Goal: Task Accomplishment & Management: Complete application form

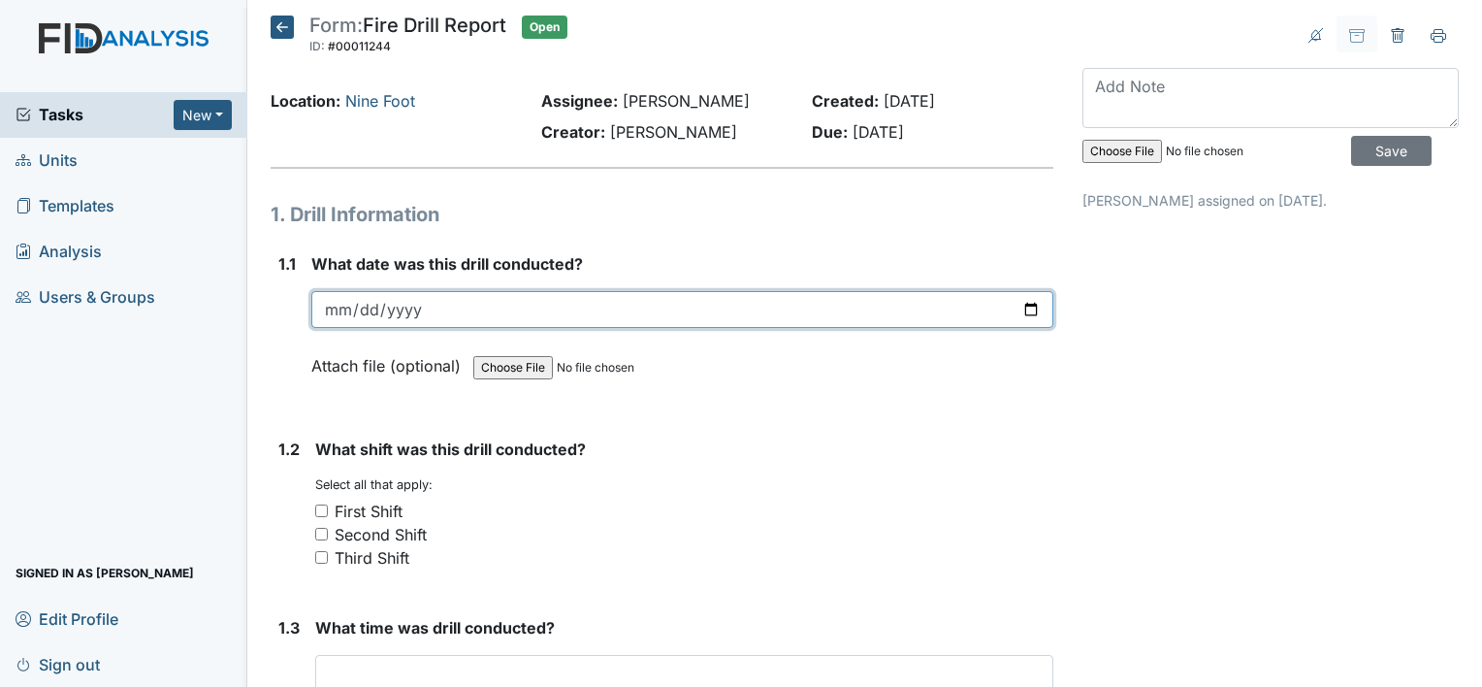
click at [320, 301] on input "date" at bounding box center [682, 309] width 742 height 37
type input "0025-08-14"
click at [322, 301] on input "date" at bounding box center [682, 309] width 742 height 37
type input "[DATE]"
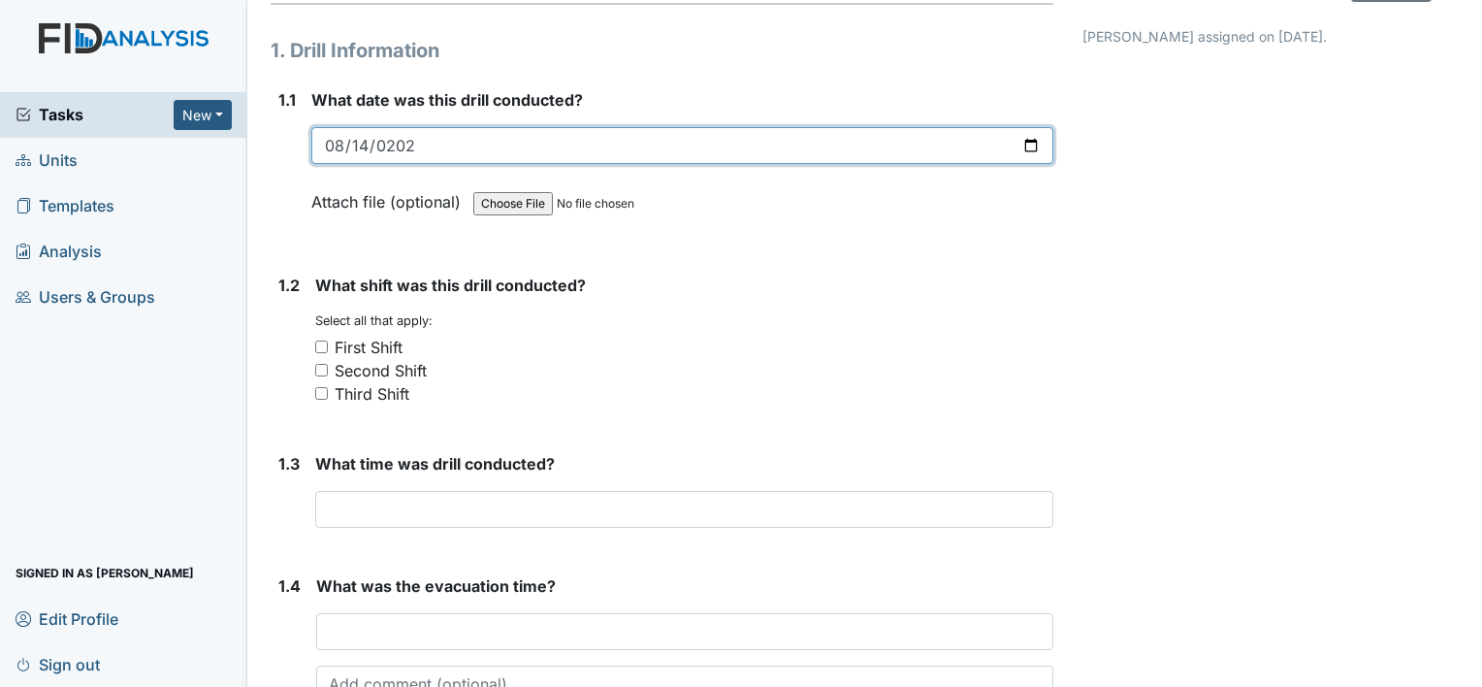
scroll to position [194, 0]
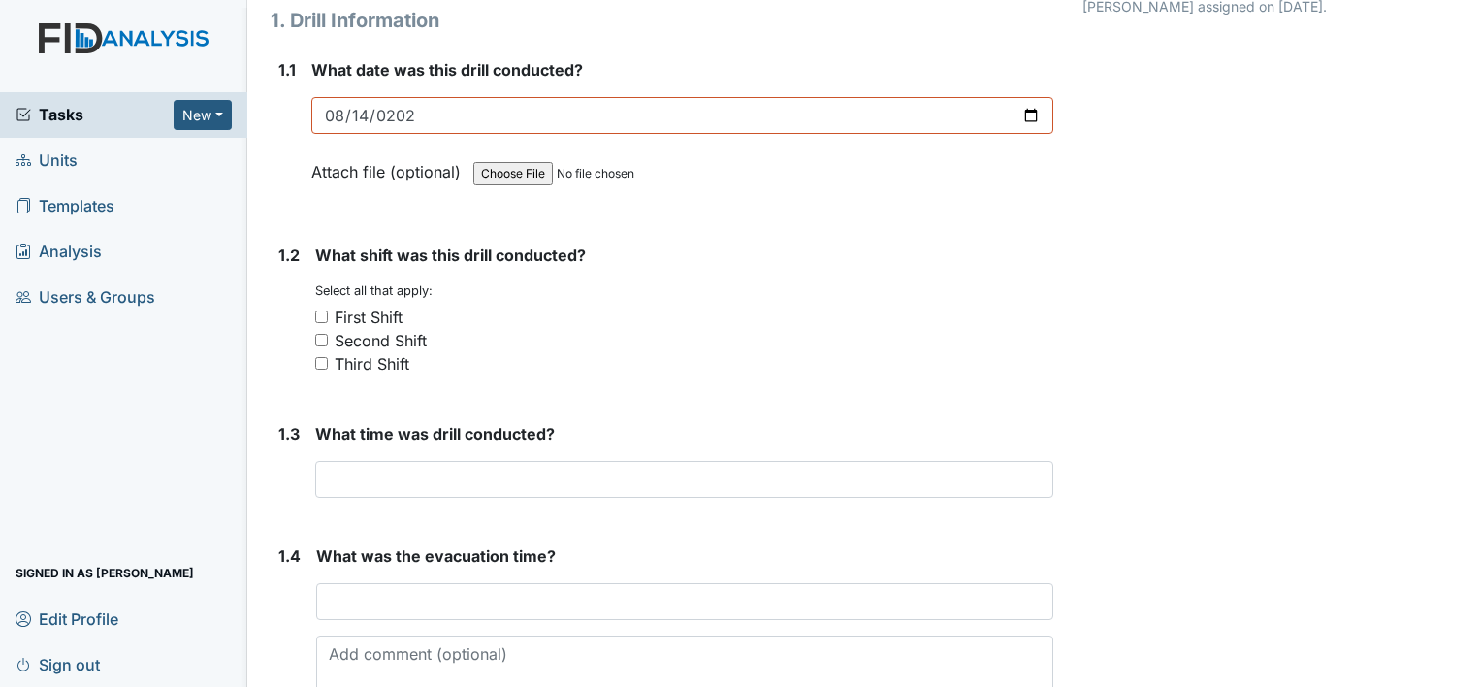
click at [322, 337] on input "Second Shift" at bounding box center [321, 340] width 13 height 13
checkbox input "true"
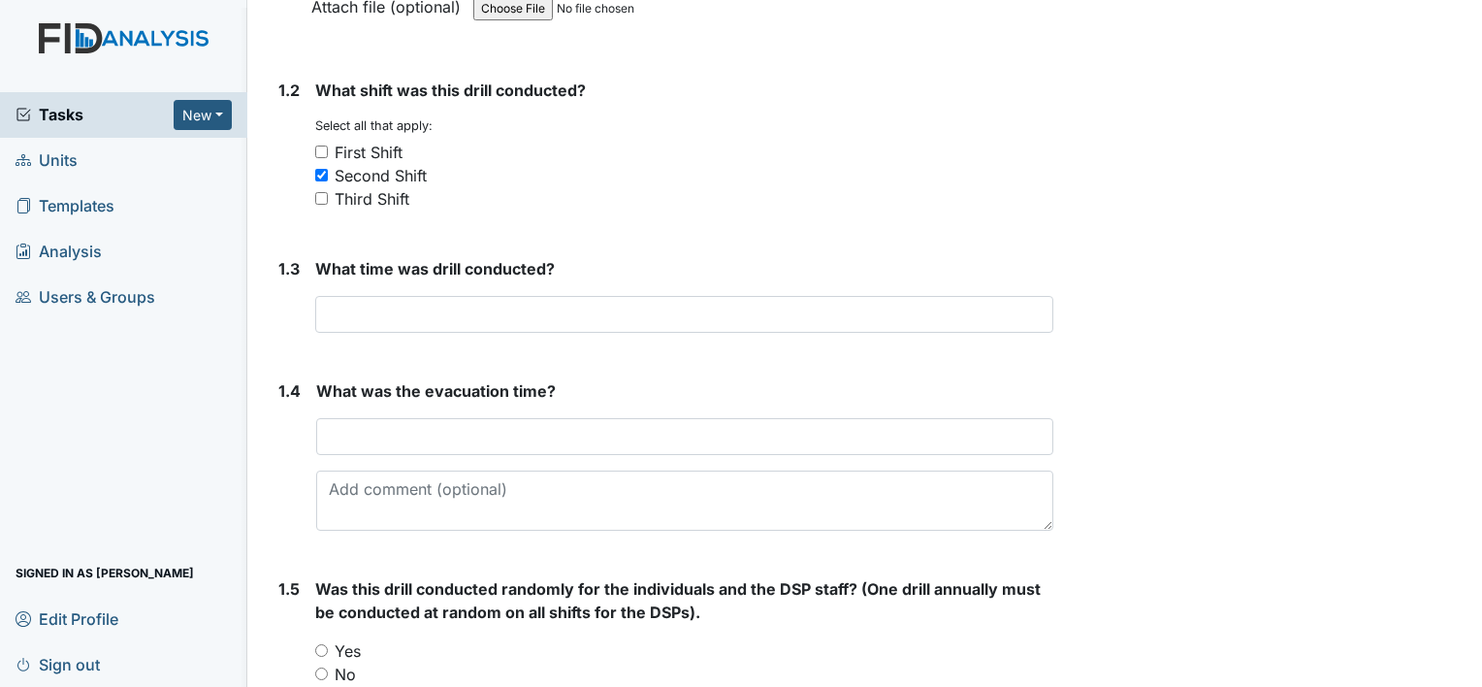
scroll to position [388, 0]
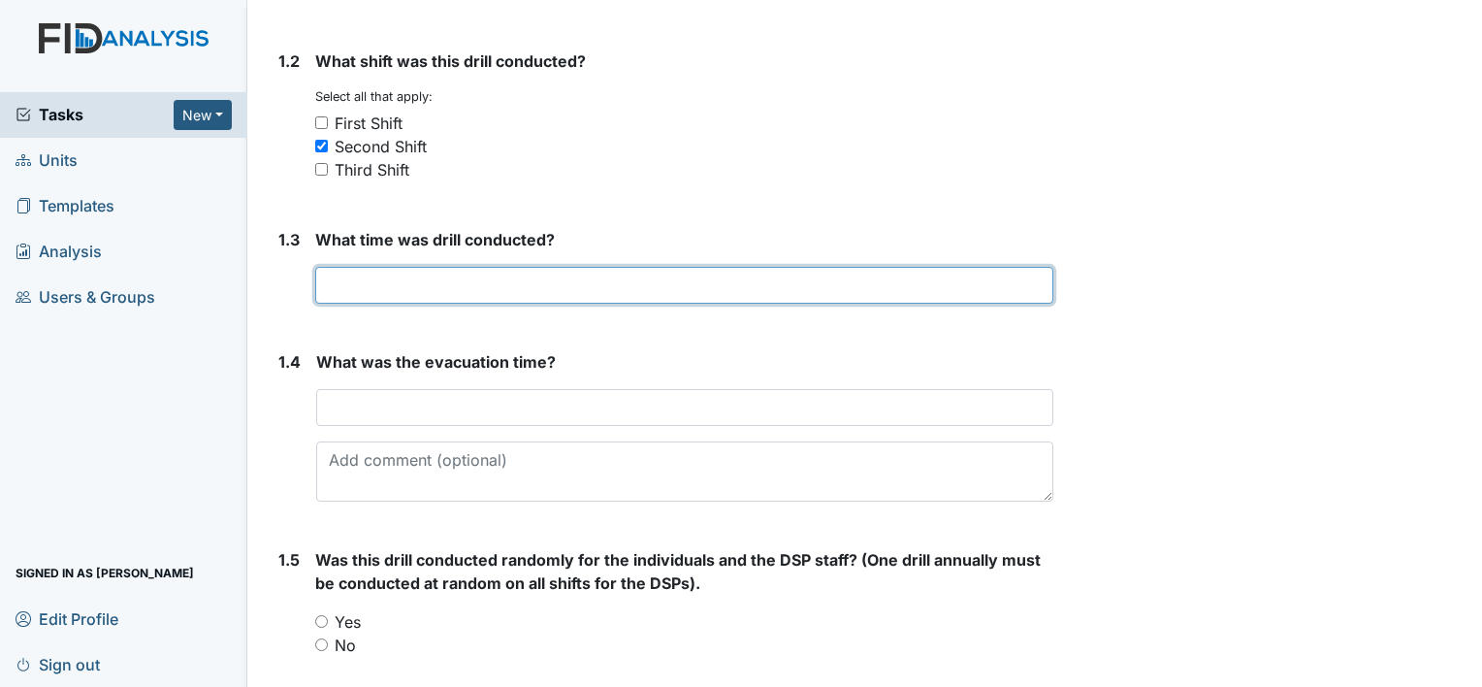
click at [333, 283] on input "text" at bounding box center [684, 285] width 738 height 37
type input "5:30"
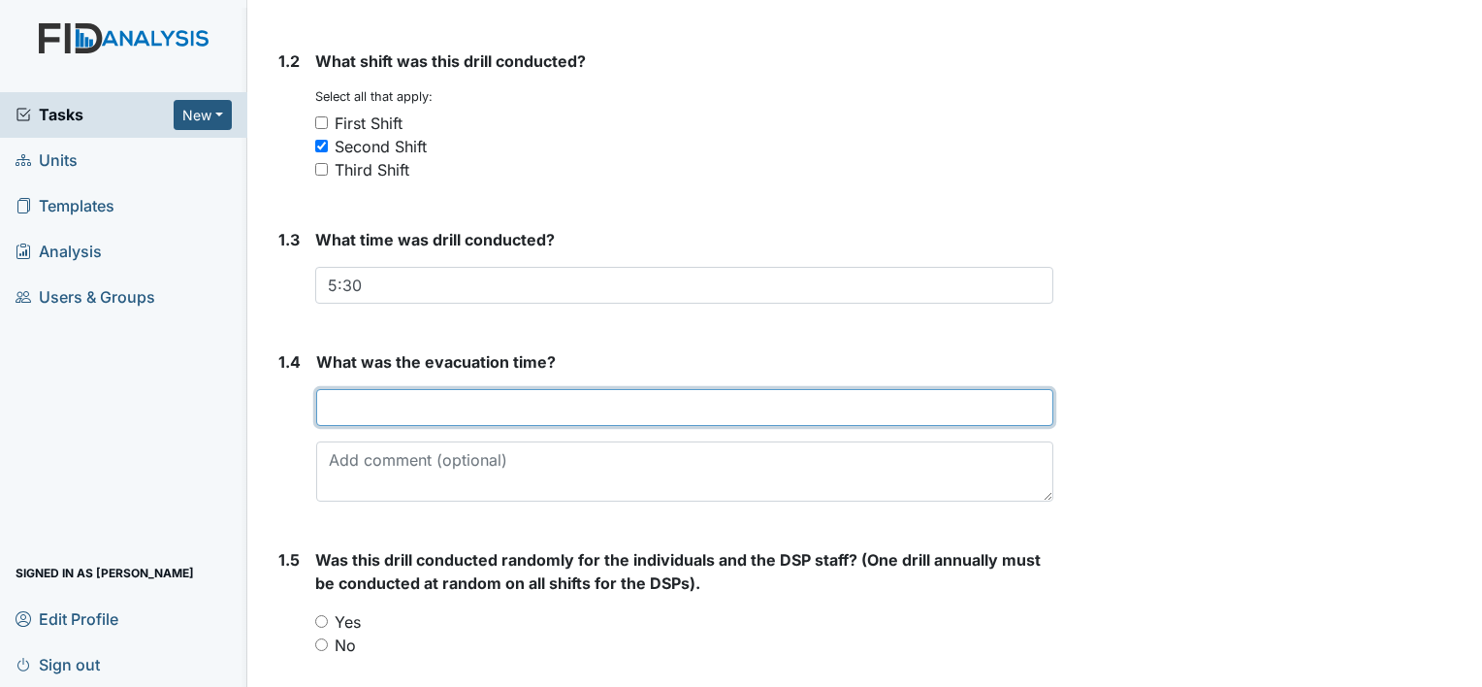
click at [336, 408] on input "text" at bounding box center [684, 407] width 737 height 37
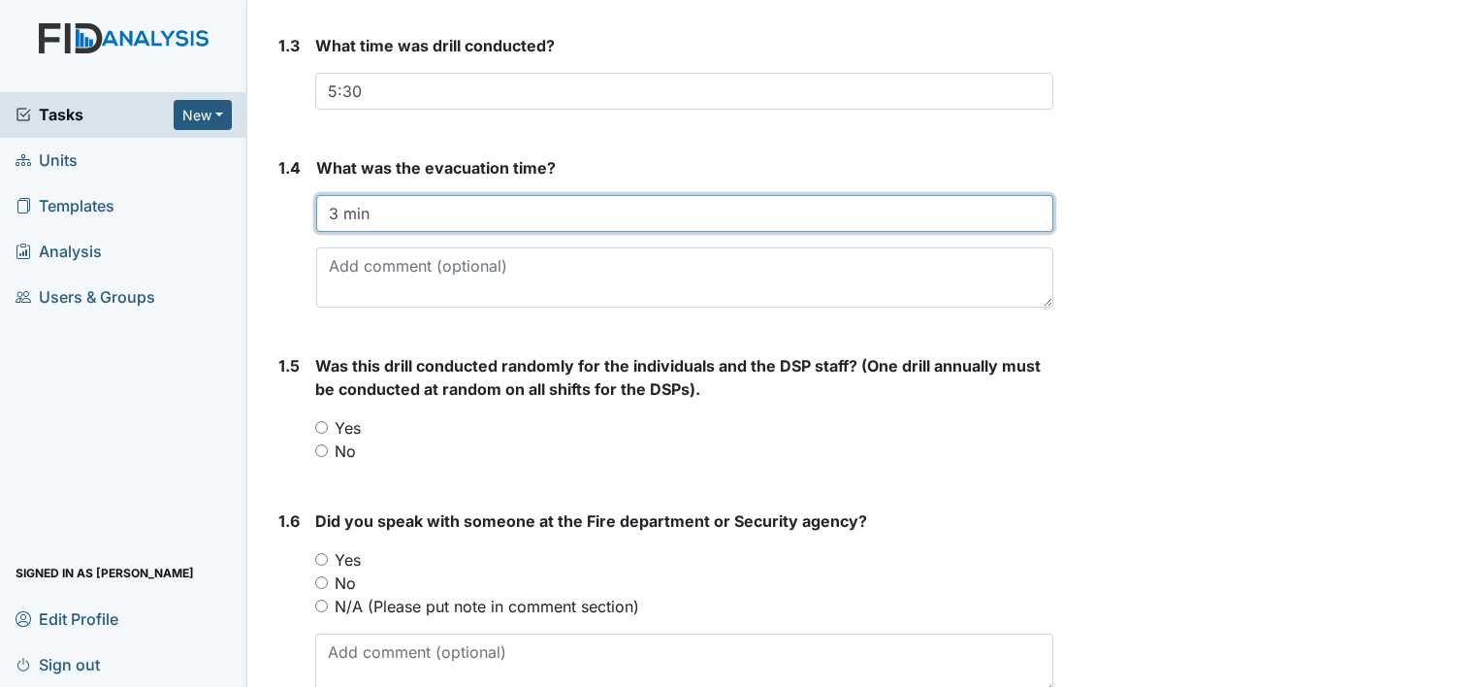
scroll to position [679, 0]
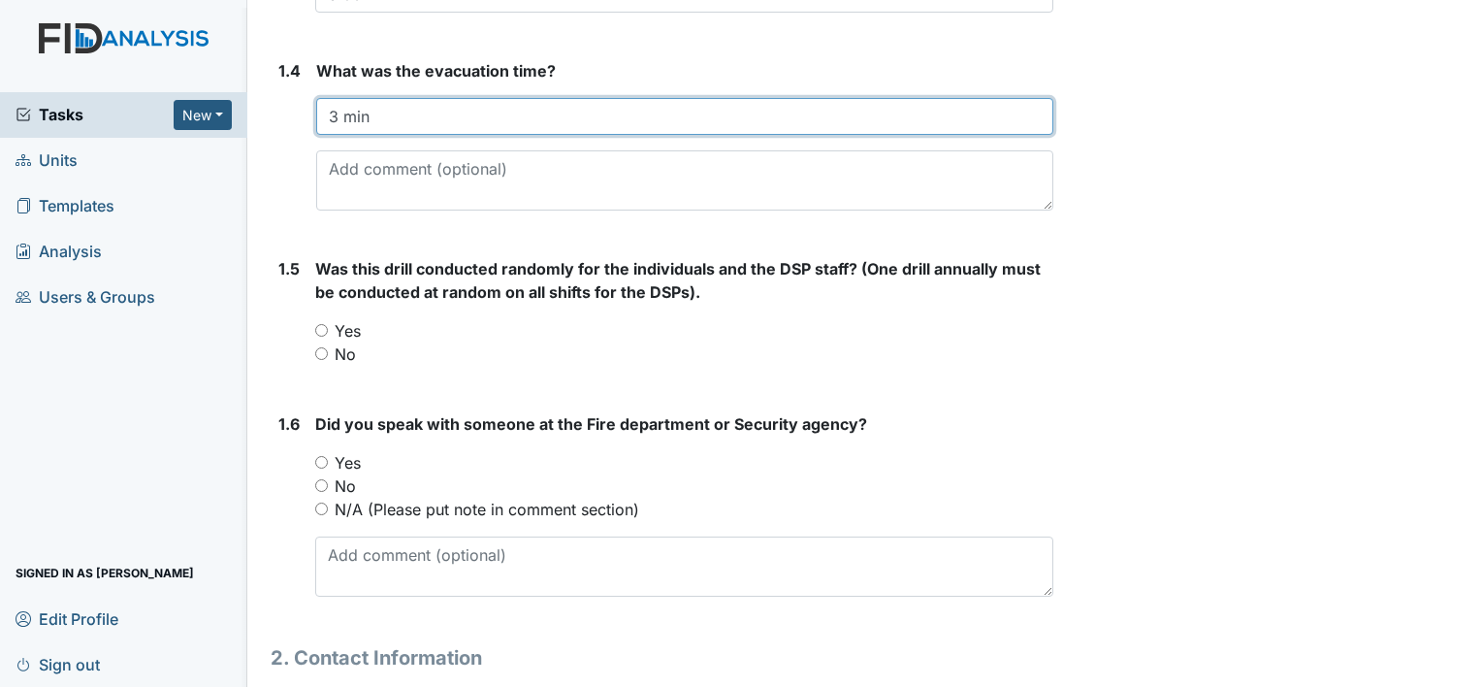
type input "3 min"
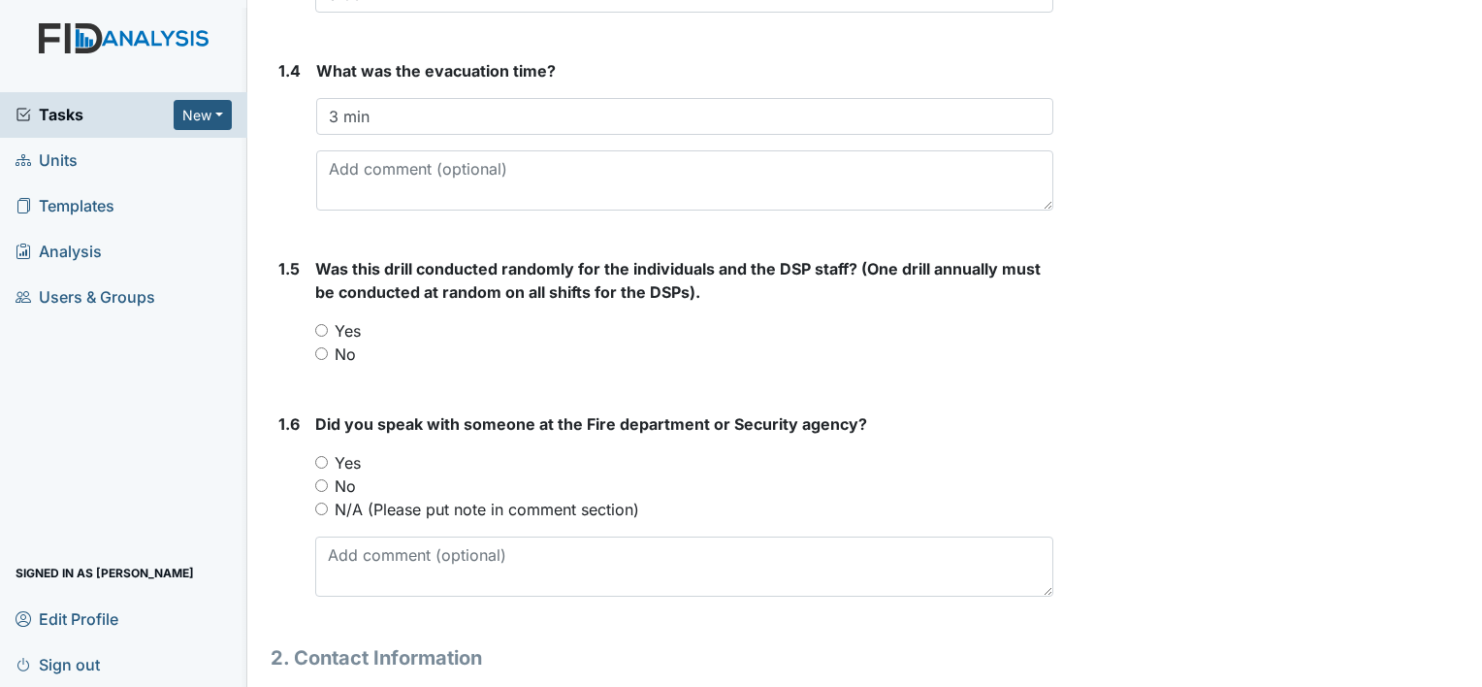
click at [320, 329] on input "Yes" at bounding box center [321, 330] width 13 height 13
radio input "true"
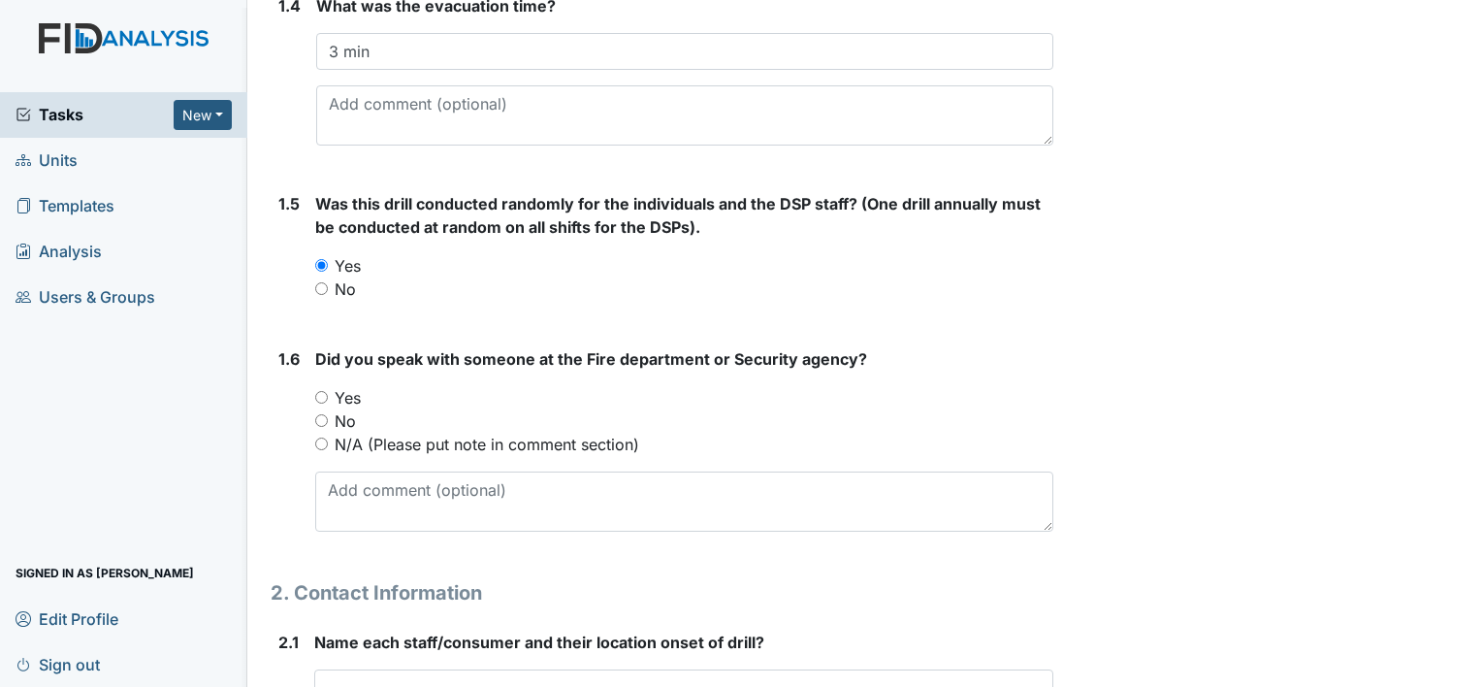
scroll to position [776, 0]
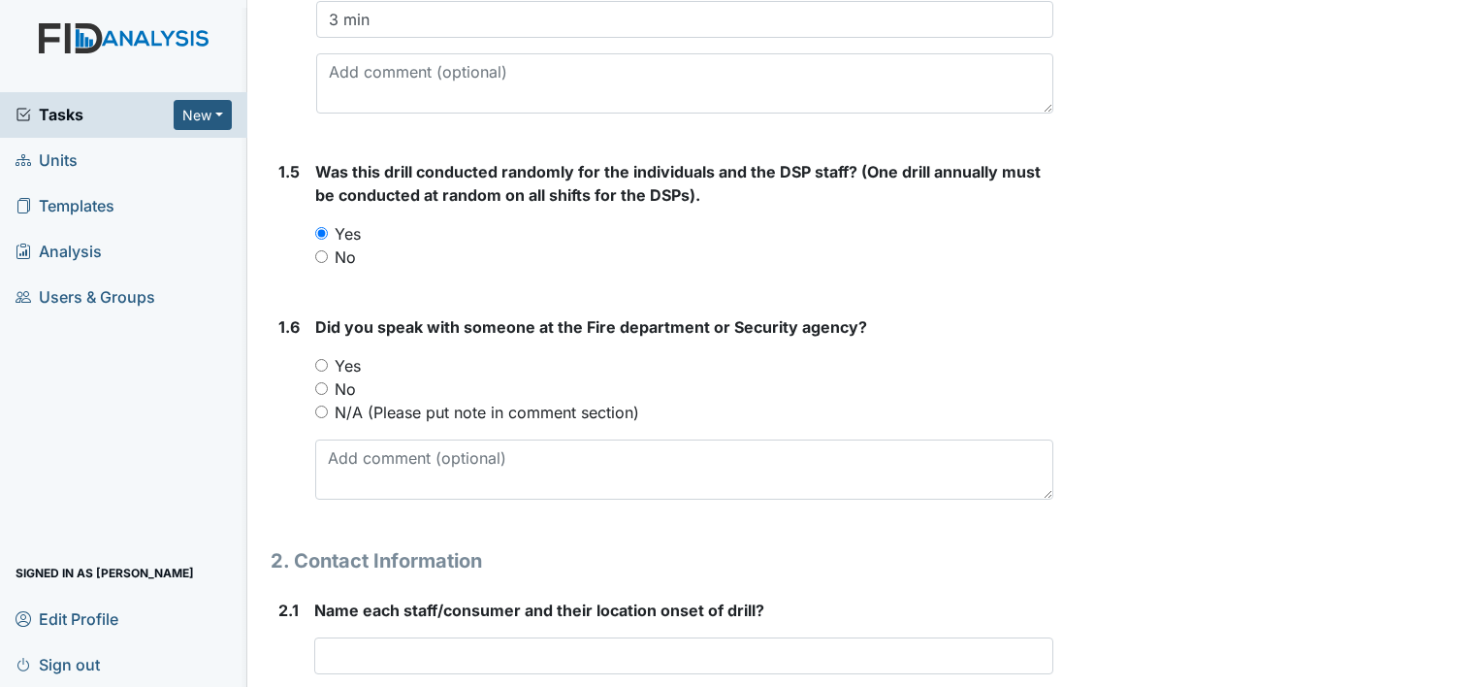
click at [320, 361] on input "Yes" at bounding box center [321, 365] width 13 height 13
radio input "true"
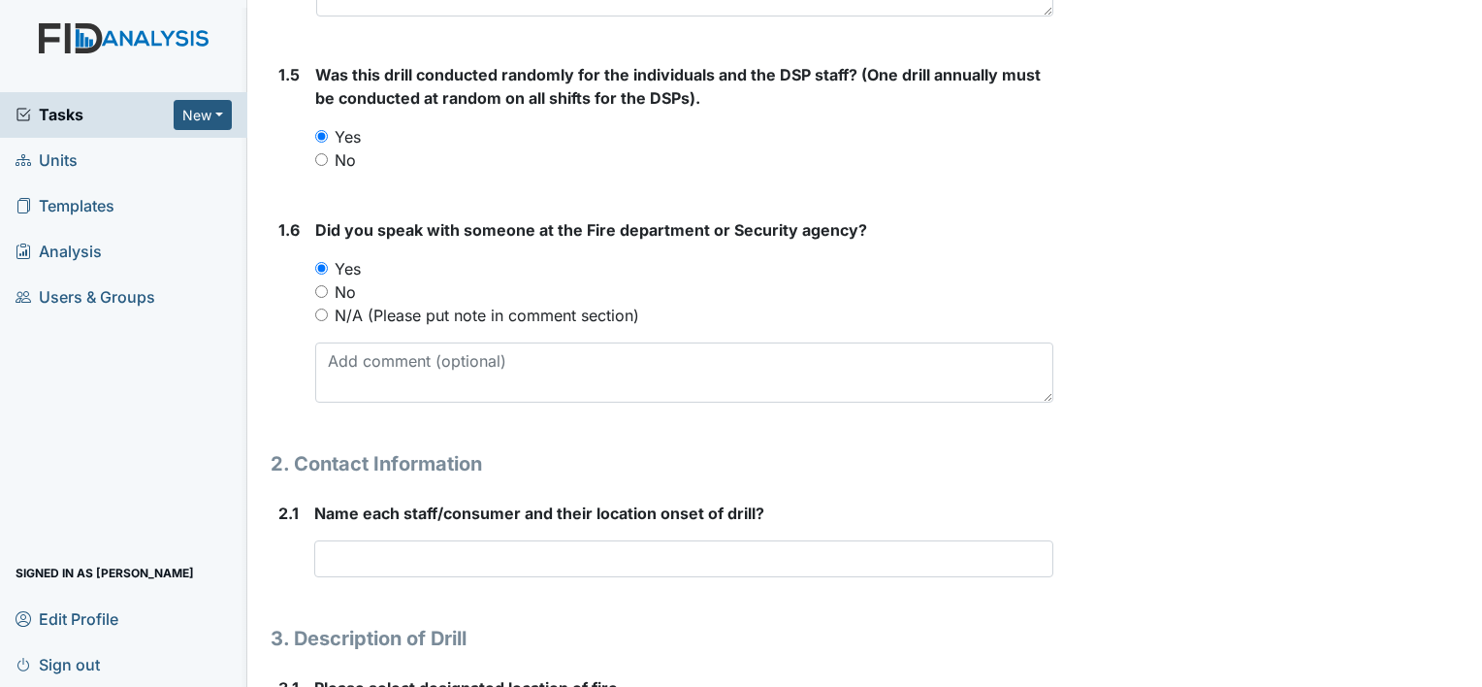
scroll to position [970, 0]
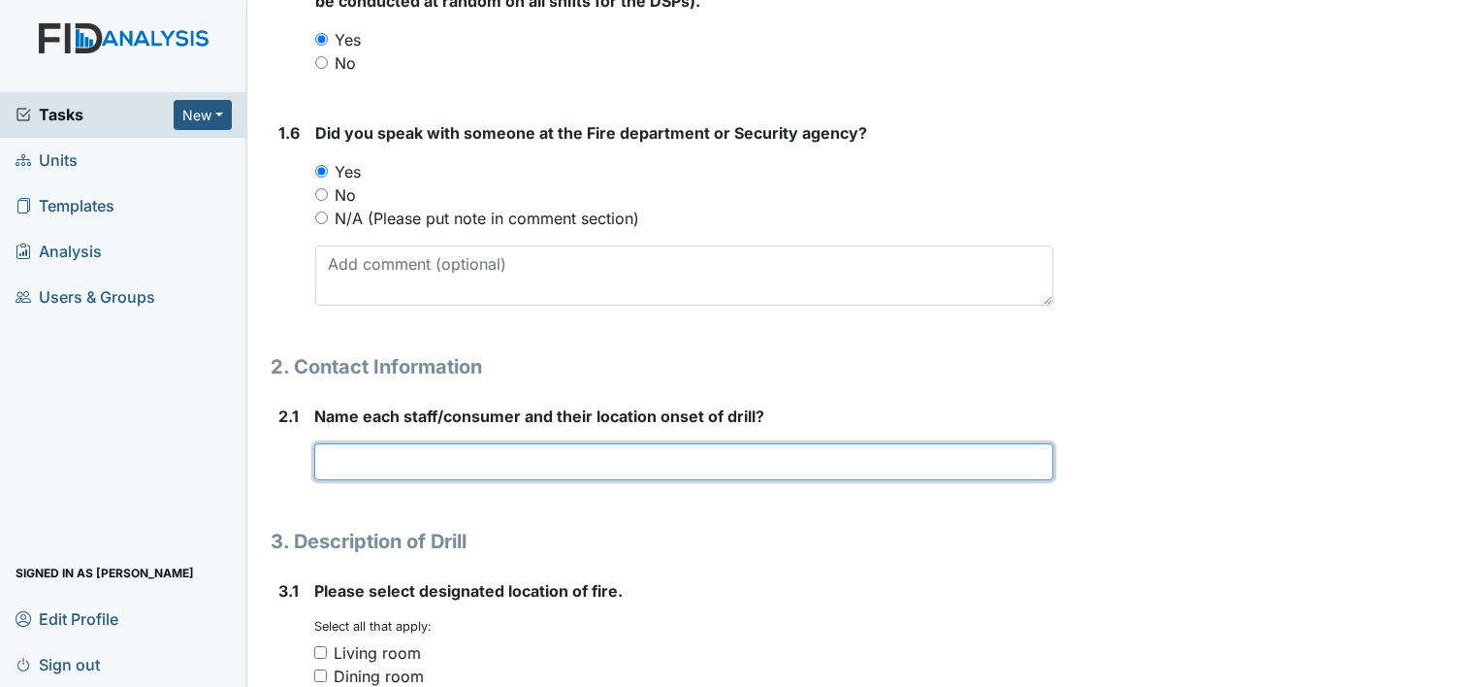
click at [340, 454] on input "text" at bounding box center [683, 461] width 739 height 37
type input "T"
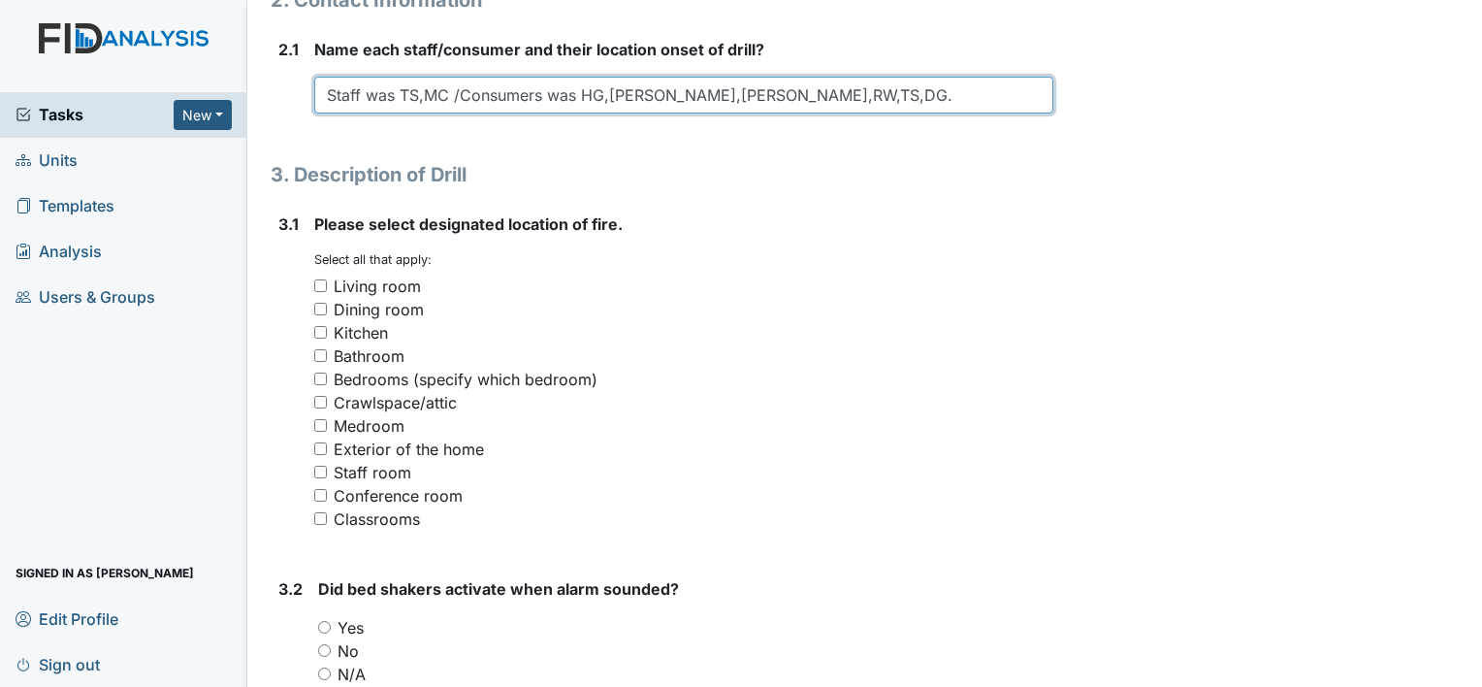
scroll to position [1358, 0]
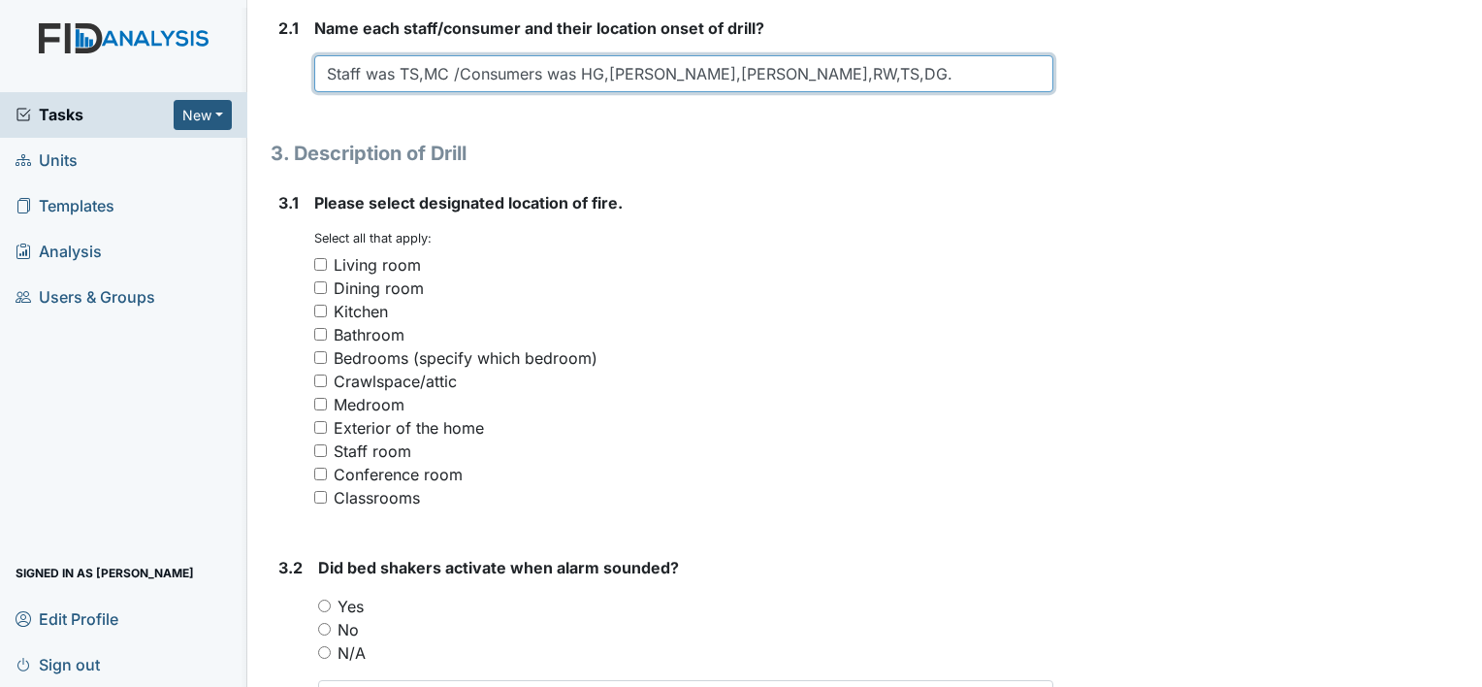
type input "Staff was TS,MC /Consumers was HG,JJ,SK,RW,TS,DG."
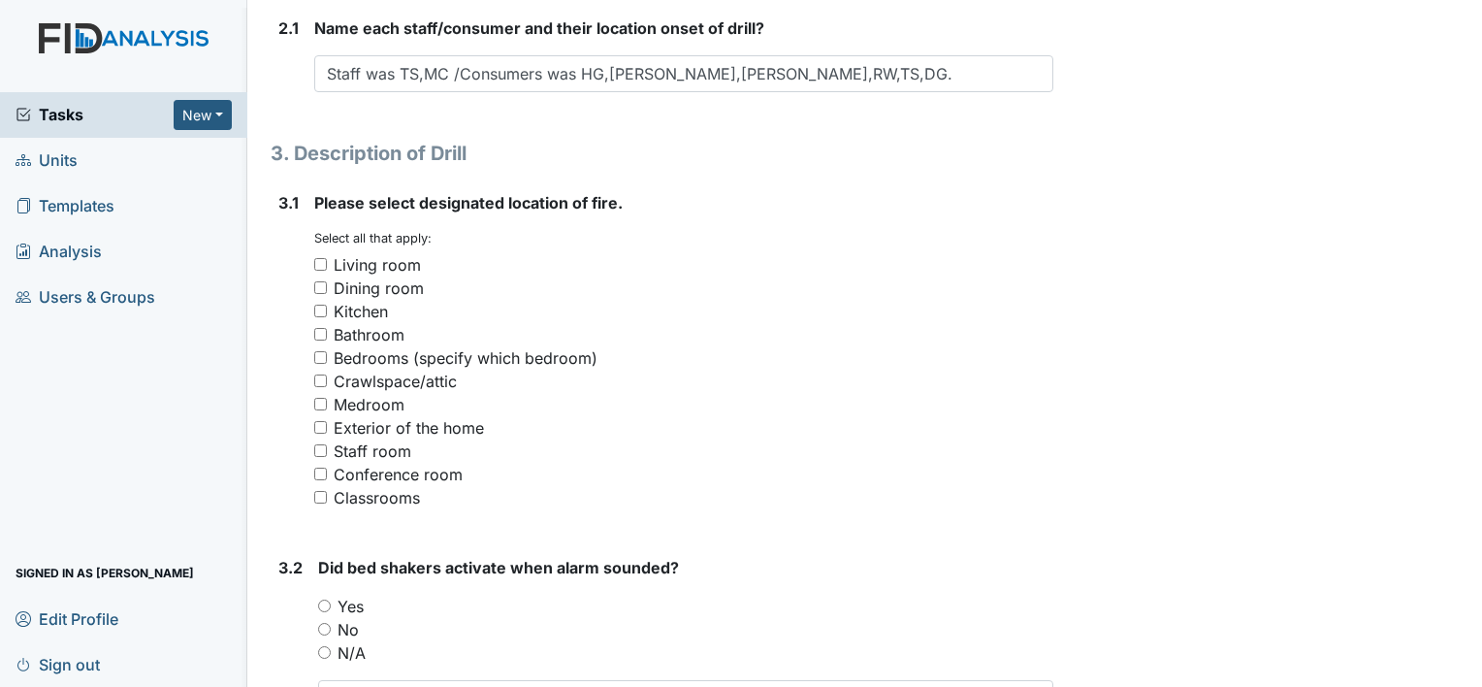
click at [316, 401] on input "Medroom" at bounding box center [320, 404] width 13 height 13
checkbox input "true"
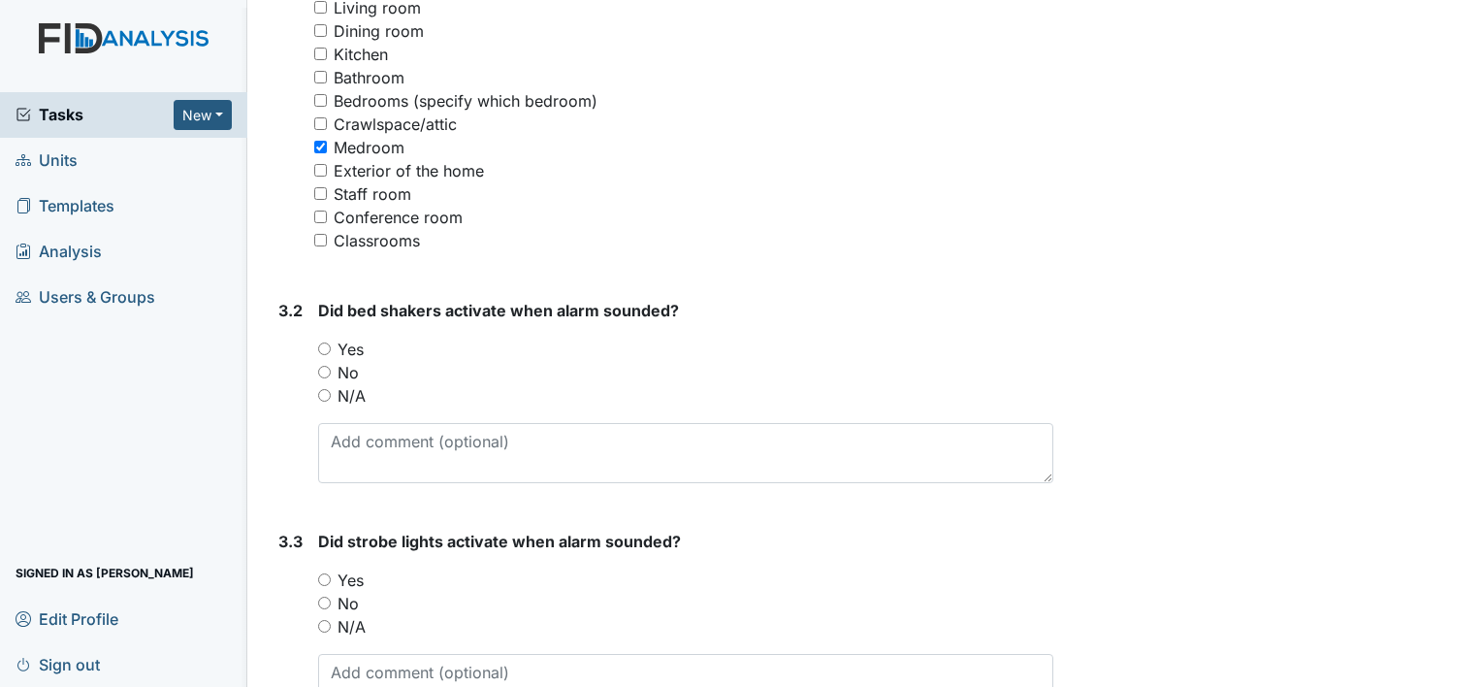
scroll to position [1649, 0]
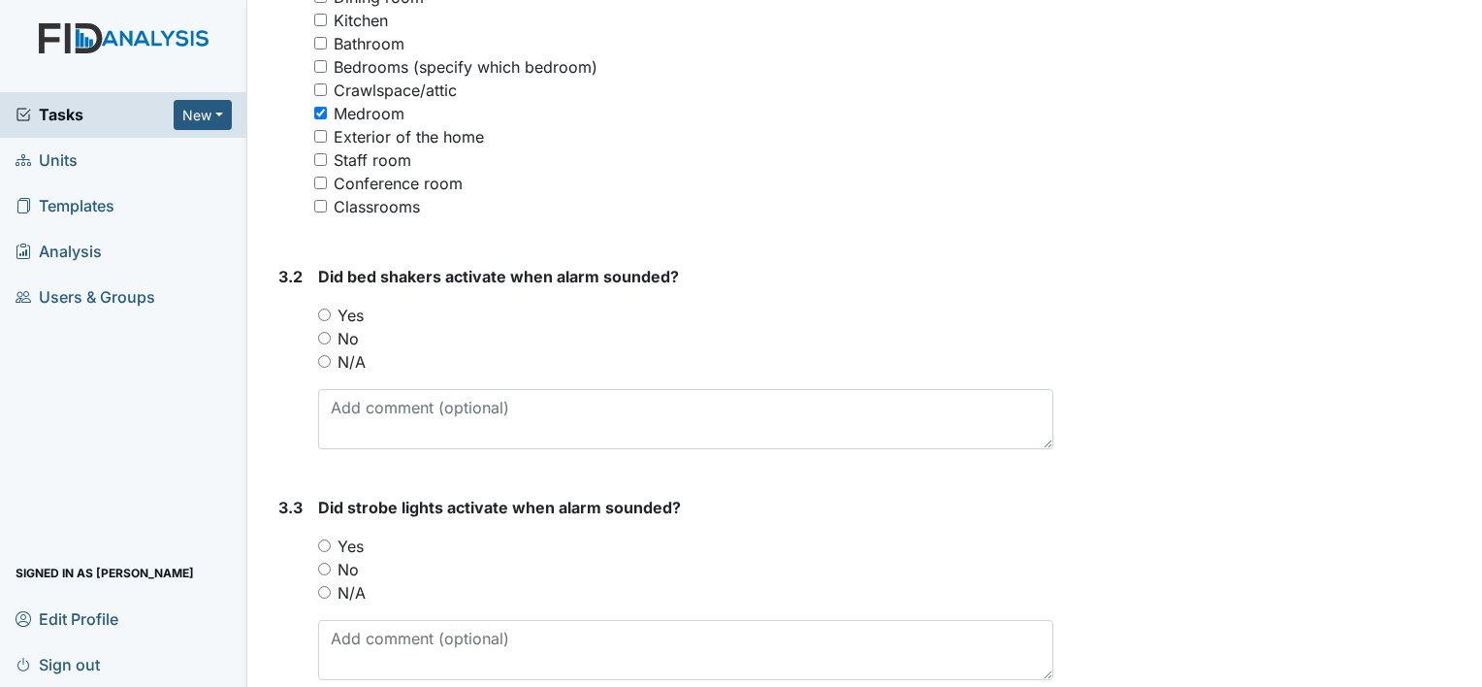
click at [325, 337] on input "No" at bounding box center [324, 338] width 13 height 13
radio input "true"
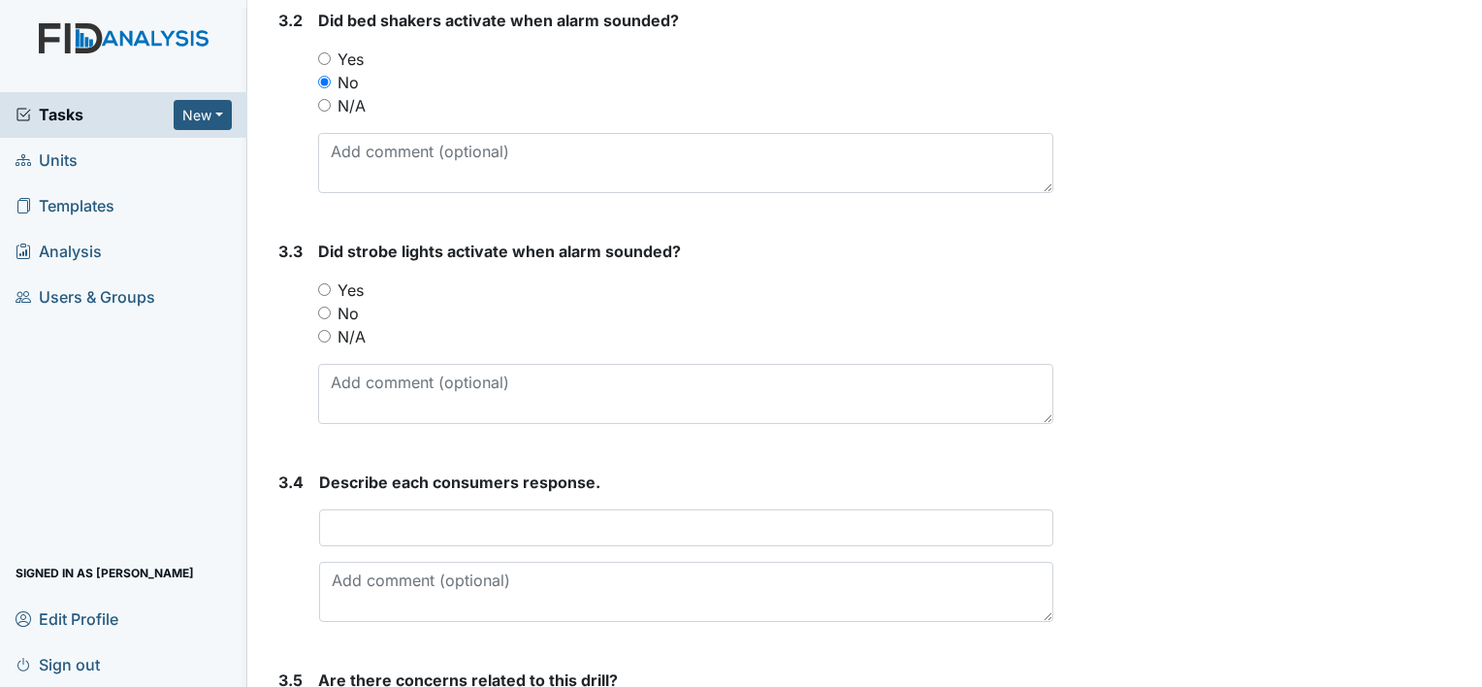
scroll to position [1940, 0]
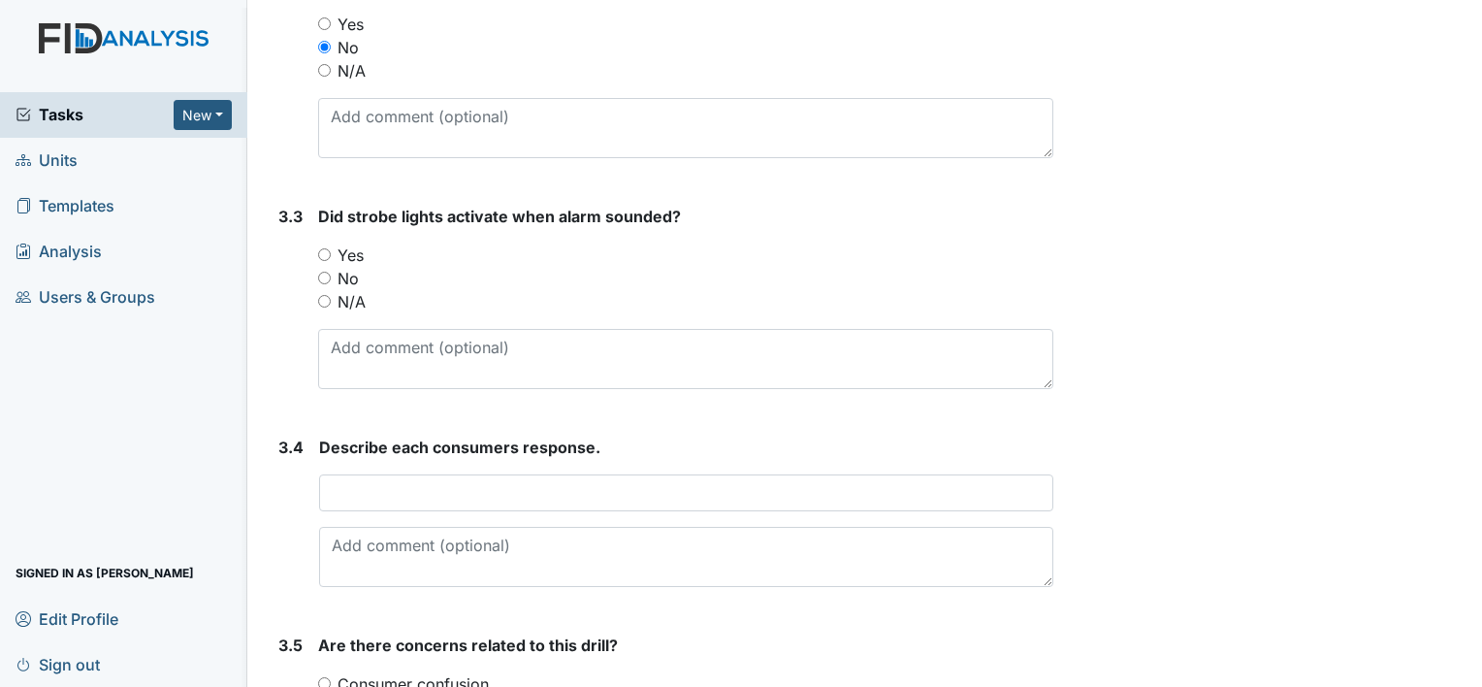
click at [326, 275] on input "No" at bounding box center [324, 278] width 13 height 13
radio input "true"
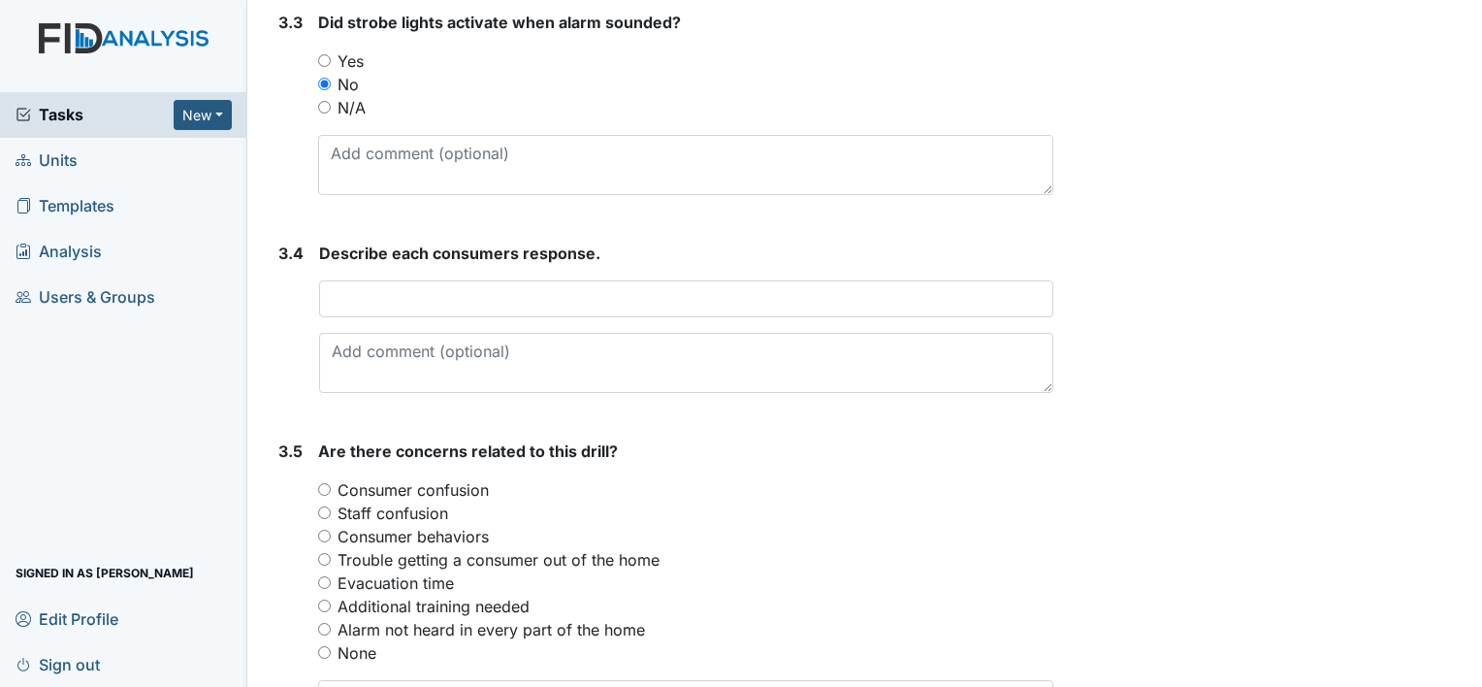
scroll to position [2230, 0]
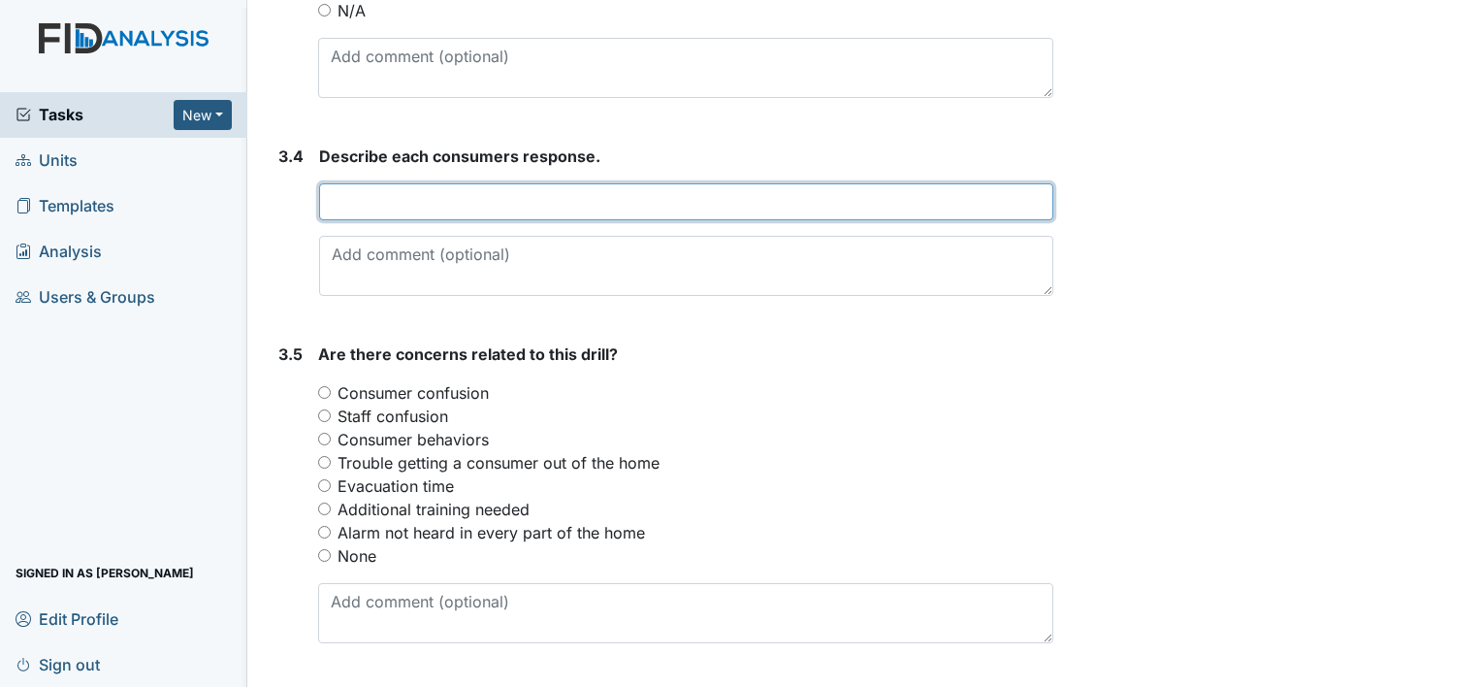
click at [337, 194] on input "text" at bounding box center [686, 201] width 734 height 37
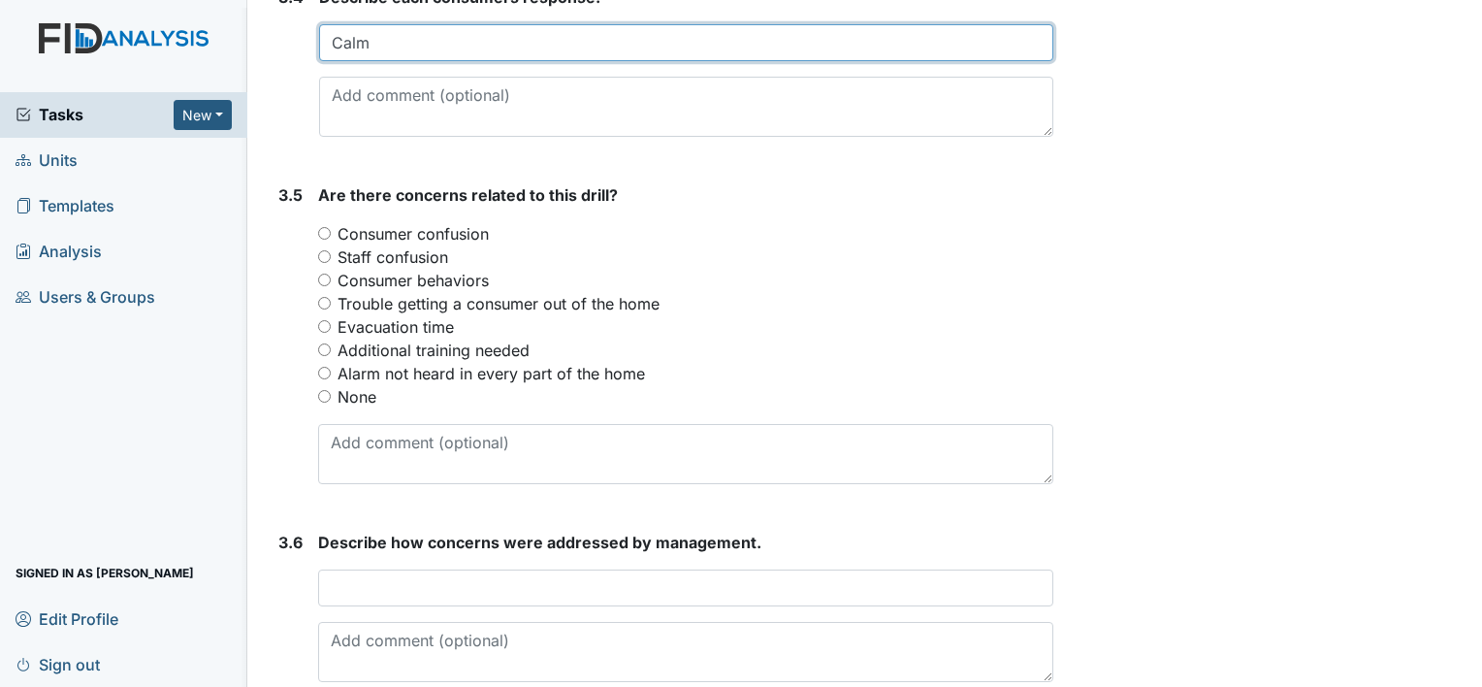
scroll to position [2424, 0]
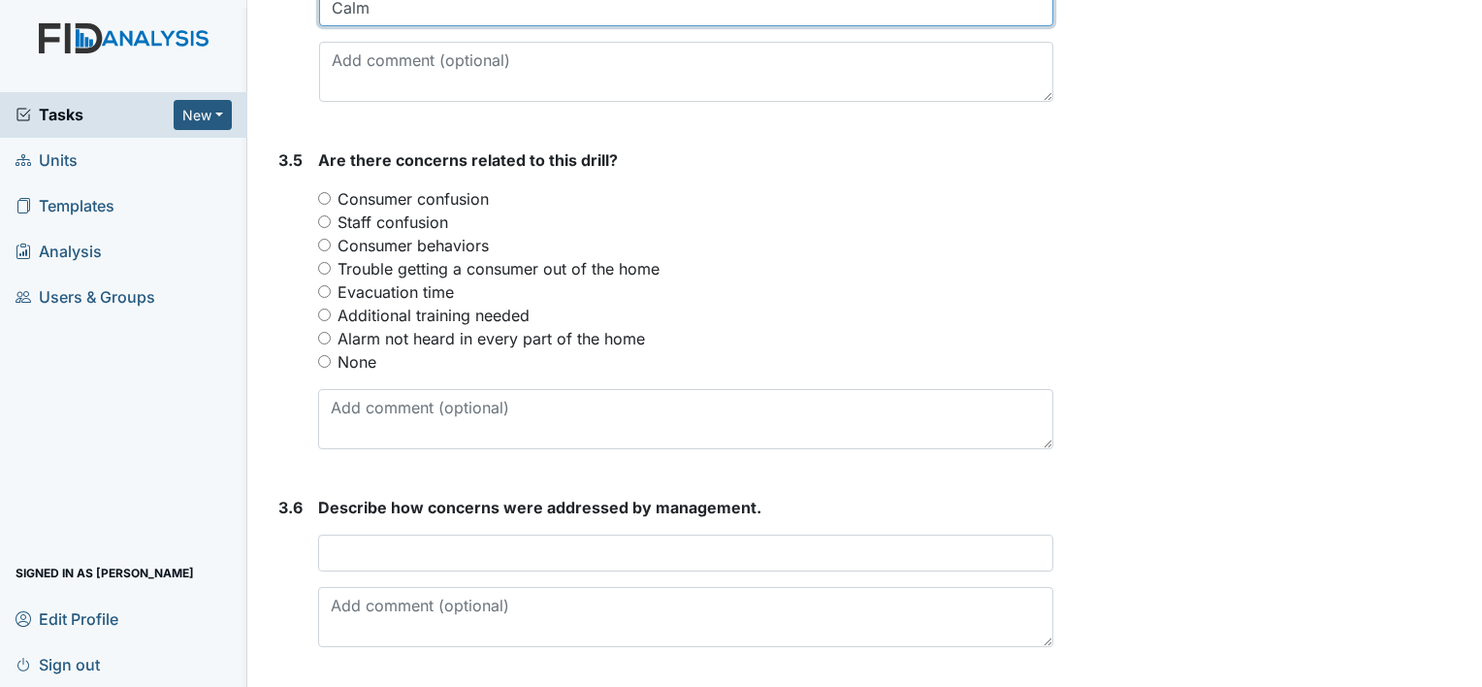
type input "Calm"
click at [326, 360] on input "None" at bounding box center [324, 361] width 13 height 13
radio input "true"
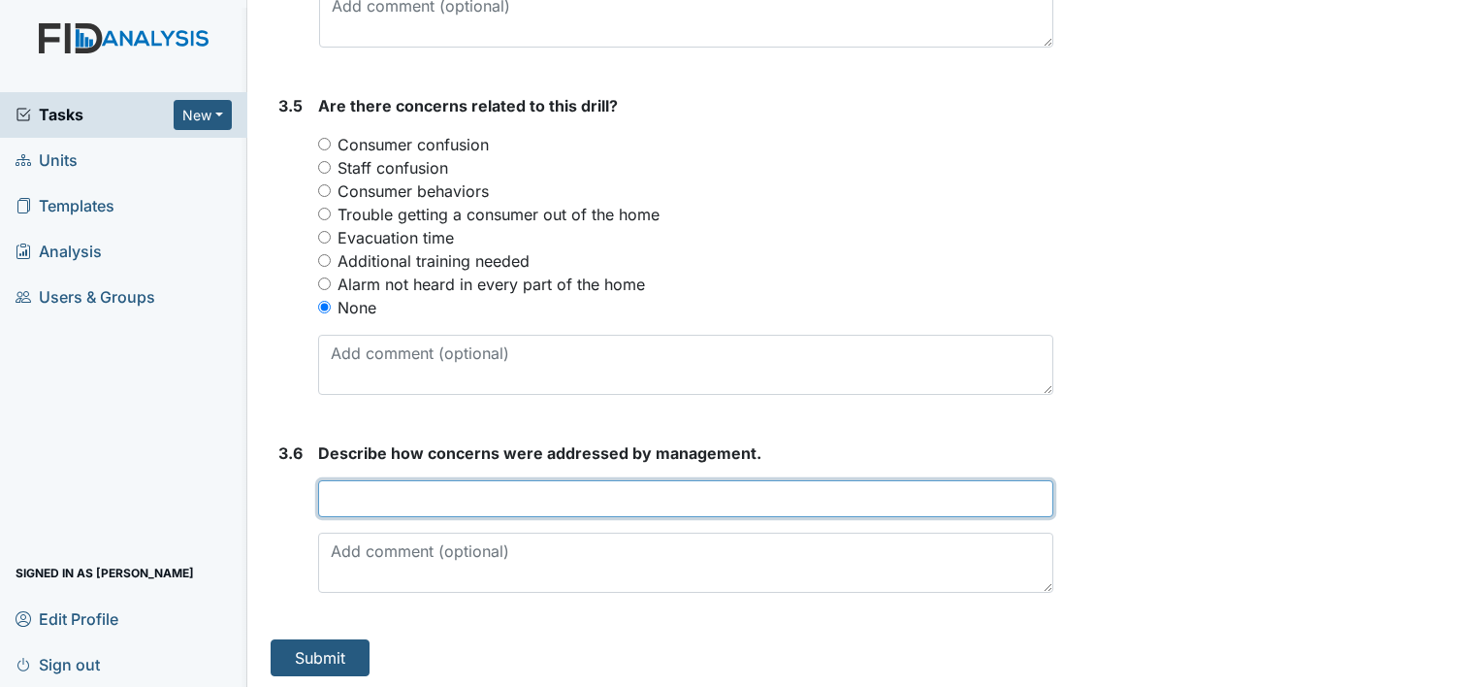
click at [329, 496] on input "text" at bounding box center [685, 498] width 735 height 37
type input "There were no concerns."
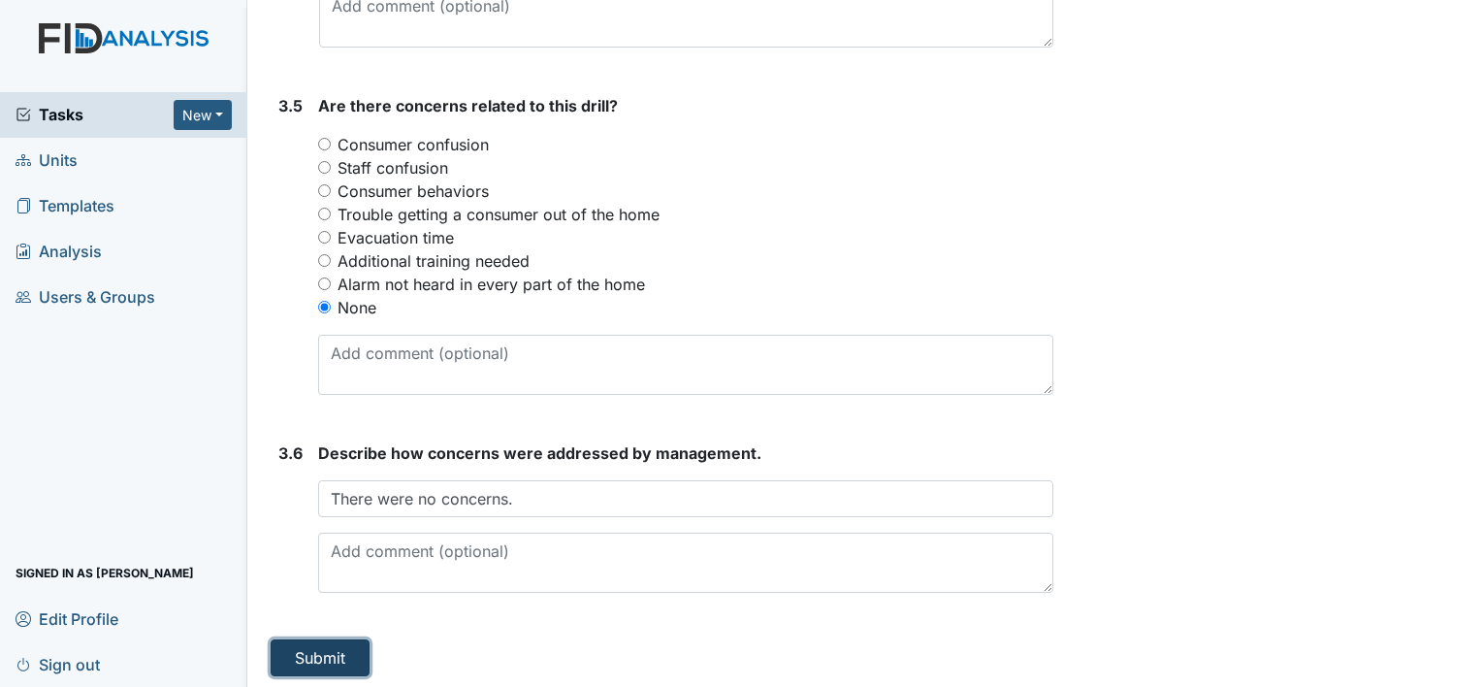
click at [314, 656] on button "Submit" at bounding box center [320, 657] width 99 height 37
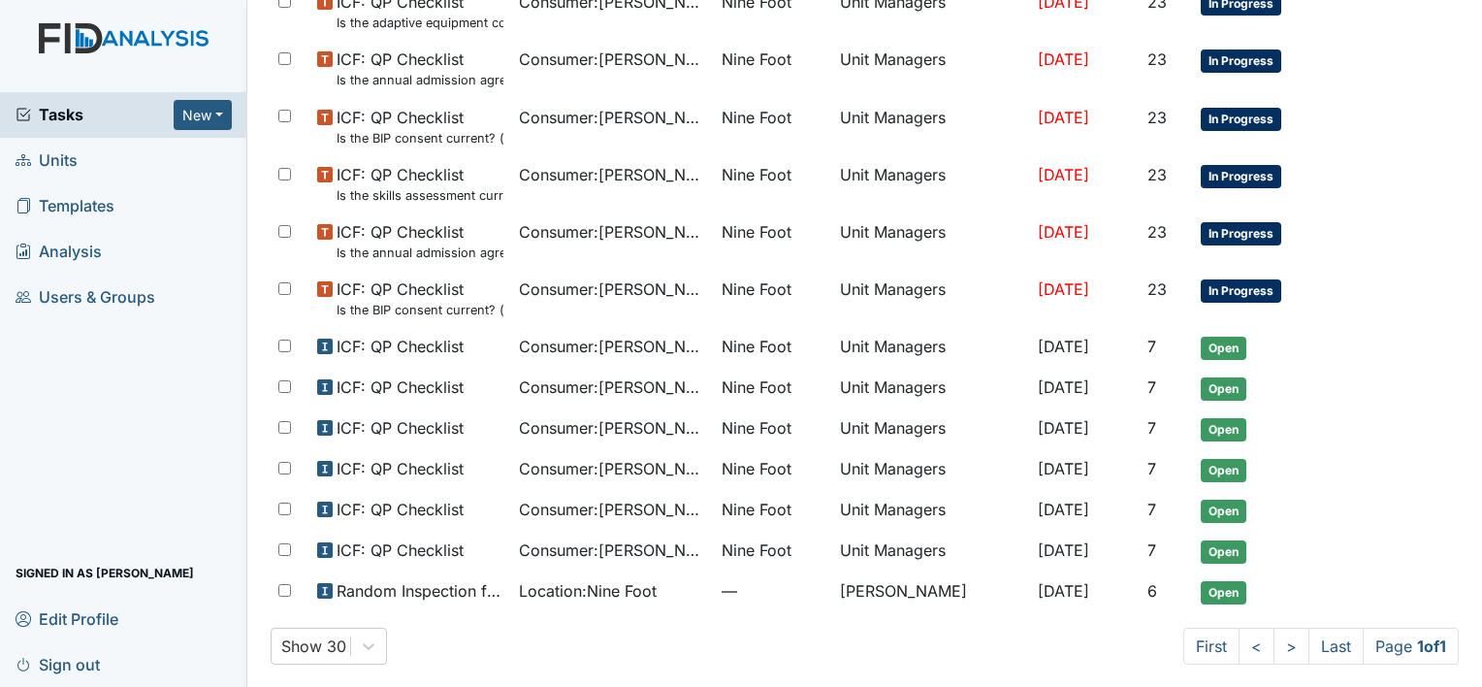
scroll to position [974, 0]
